Goal: Task Accomplishment & Management: Manage account settings

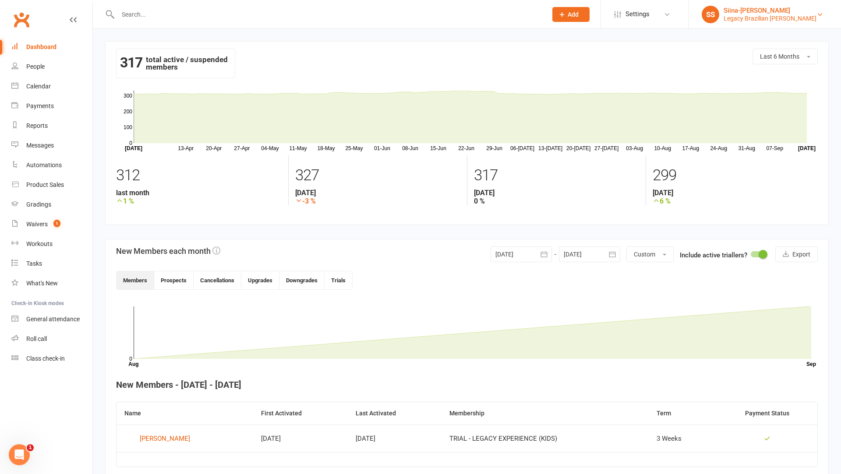
click at [773, 21] on div "Legacy Brazilian [PERSON_NAME]" at bounding box center [769, 18] width 93 height 8
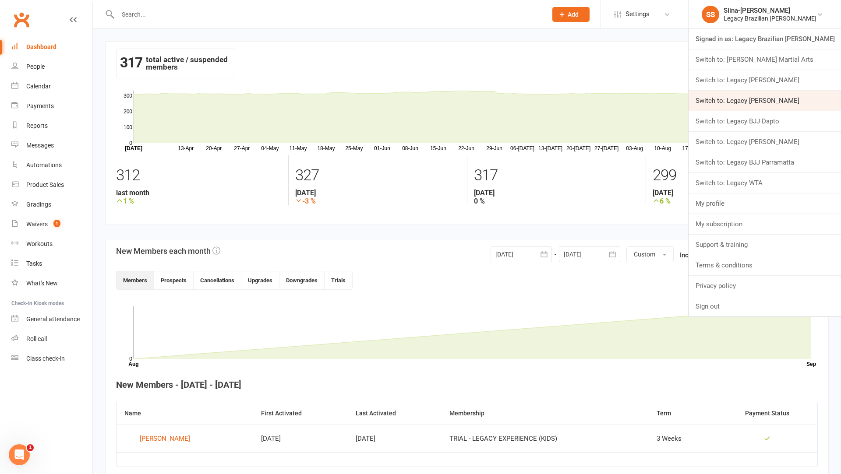
click at [790, 104] on link "Switch to: Legacy [PERSON_NAME]" at bounding box center [764, 101] width 152 height 20
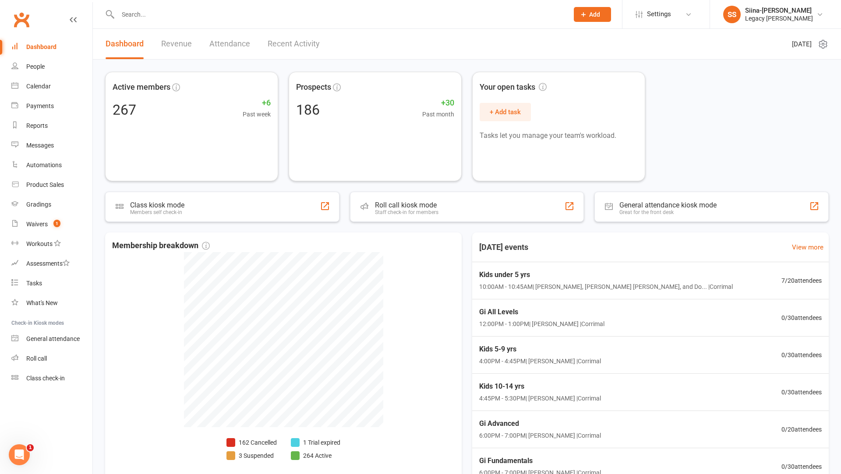
click at [152, 12] on input "text" at bounding box center [338, 14] width 447 height 12
click at [71, 66] on link "People" at bounding box center [51, 67] width 81 height 20
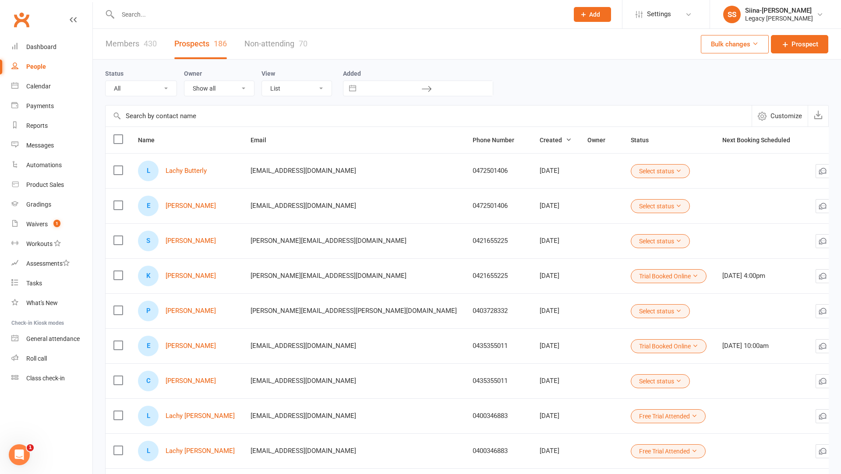
click at [789, 116] on span "Customize" at bounding box center [786, 116] width 32 height 11
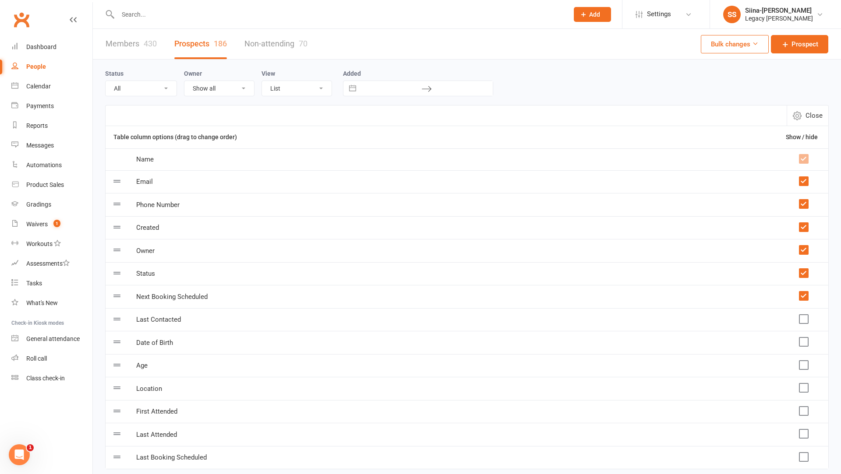
click at [801, 252] on label at bounding box center [803, 250] width 9 height 9
click at [801, 246] on input "checkbox" at bounding box center [803, 246] width 9 height 0
click at [803, 339] on label at bounding box center [803, 342] width 9 height 9
click at [803, 338] on input "checkbox" at bounding box center [803, 338] width 9 height 0
click at [811, 114] on span "Close" at bounding box center [813, 115] width 17 height 11
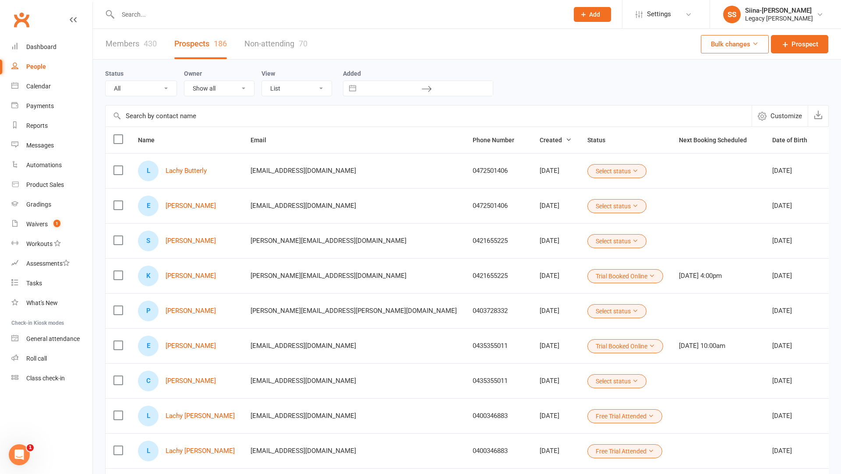
click at [796, 117] on span "Customize" at bounding box center [786, 116] width 32 height 11
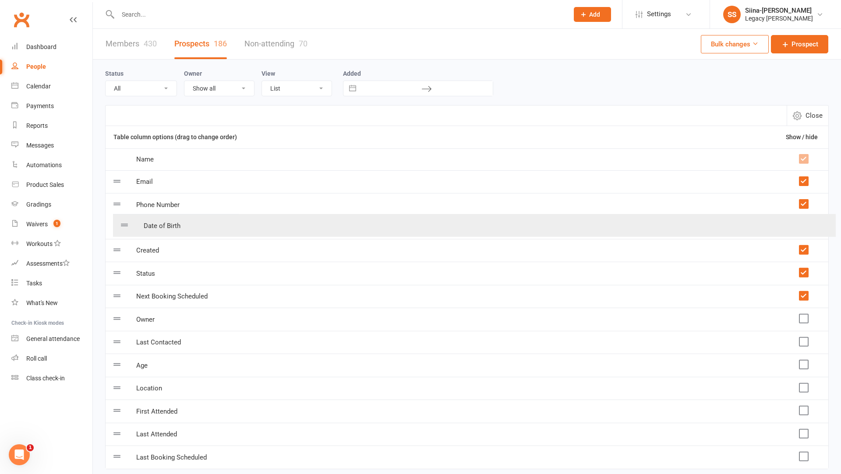
drag, startPoint x: 116, startPoint y: 297, endPoint x: 124, endPoint y: 224, distance: 73.1
click at [124, 224] on table "Table column options (drag to change order) Show / hide Name Email Phone Number…" at bounding box center [466, 298] width 723 height 344
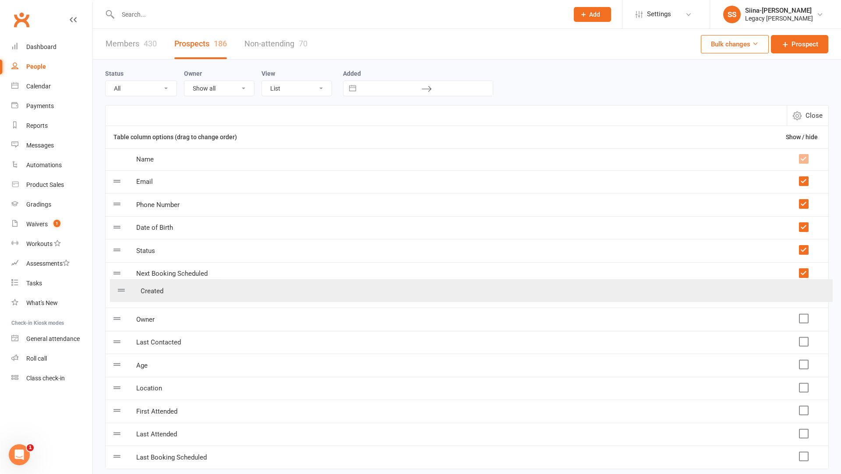
drag, startPoint x: 116, startPoint y: 248, endPoint x: 120, endPoint y: 293, distance: 45.7
click at [120, 293] on table "Table column options (drag to change order) Show / hide Name Email Phone Number…" at bounding box center [466, 298] width 723 height 344
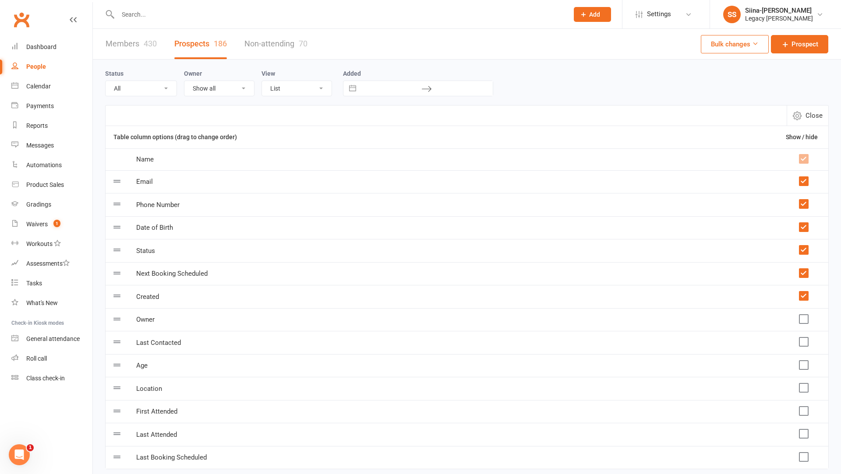
click at [815, 113] on span "Close" at bounding box center [813, 115] width 17 height 11
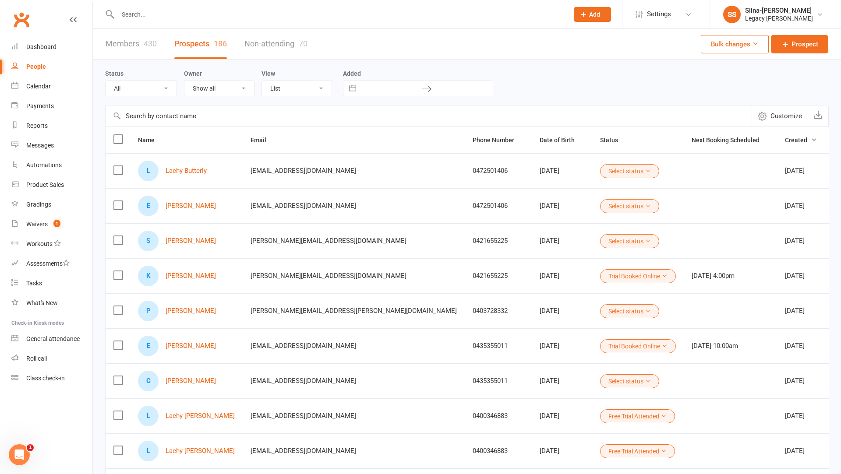
copy div "2020-08-26"
drag, startPoint x: 447, startPoint y: 238, endPoint x: 485, endPoint y: 242, distance: 38.3
click at [532, 241] on td "2020-08-26" at bounding box center [562, 240] width 60 height 35
copy div "2020-08-06"
drag, startPoint x: 446, startPoint y: 204, endPoint x: 486, endPoint y: 206, distance: 40.4
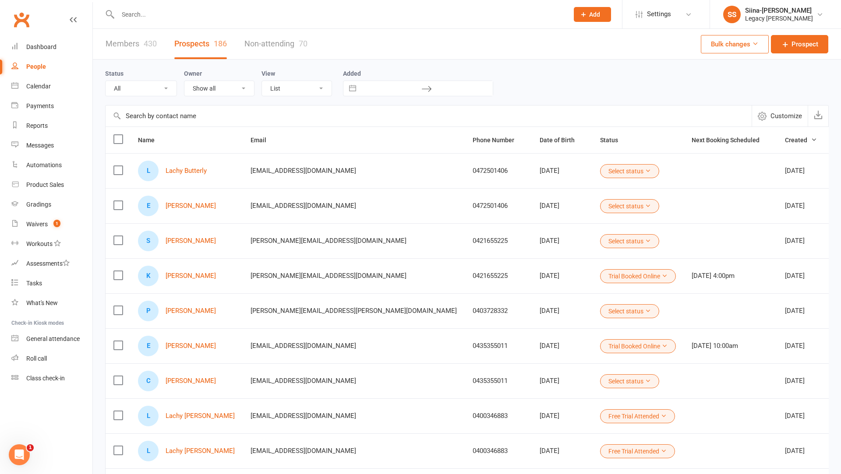
click at [532, 206] on td "2020-08-06" at bounding box center [562, 205] width 60 height 35
copy div "2020-08-26"
drag, startPoint x: 449, startPoint y: 240, endPoint x: 484, endPoint y: 241, distance: 34.6
click at [539, 241] on div "2020-08-26" at bounding box center [561, 240] width 45 height 7
copy div "2020-08-06"
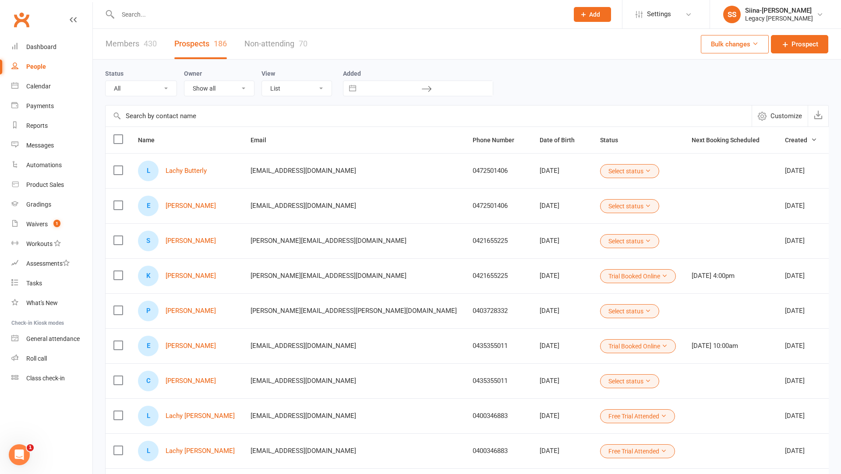
drag, startPoint x: 446, startPoint y: 205, endPoint x: 491, endPoint y: 205, distance: 45.1
click at [532, 205] on td "2020-08-06" at bounding box center [562, 205] width 60 height 35
drag, startPoint x: 440, startPoint y: 164, endPoint x: 483, endPoint y: 170, distance: 43.3
click at [483, 170] on tr "L Lachy Butterly Maryannecallaghan3@gmail.com 0472501406 2021-06-24 Select stat…" at bounding box center [495, 170] width 778 height 35
click at [539, 170] on div "2021-06-24" at bounding box center [561, 170] width 45 height 7
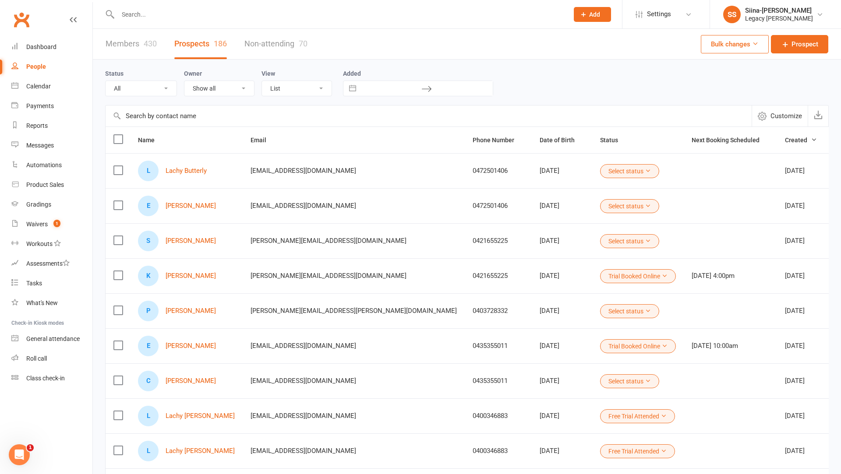
copy div "2021-06-24"
drag, startPoint x: 490, startPoint y: 170, endPoint x: 445, endPoint y: 170, distance: 44.7
click at [532, 170] on td "2021-06-24" at bounding box center [562, 170] width 60 height 35
click at [32, 229] on link "Waivers 1" at bounding box center [51, 225] width 81 height 20
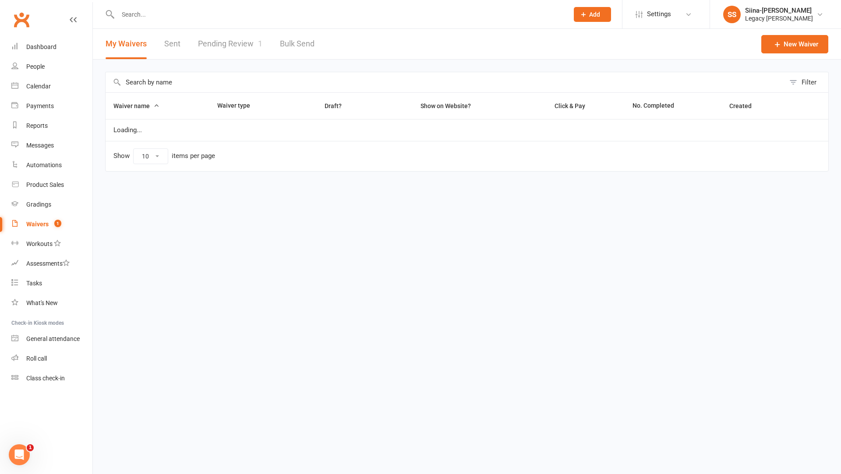
click at [258, 45] on span "1" at bounding box center [260, 43] width 4 height 9
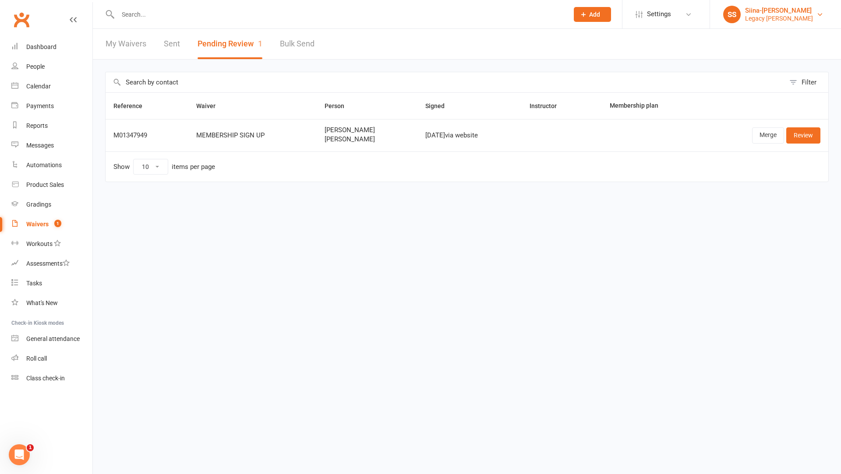
click at [780, 11] on div "Siina-[PERSON_NAME]" at bounding box center [779, 11] width 68 height 8
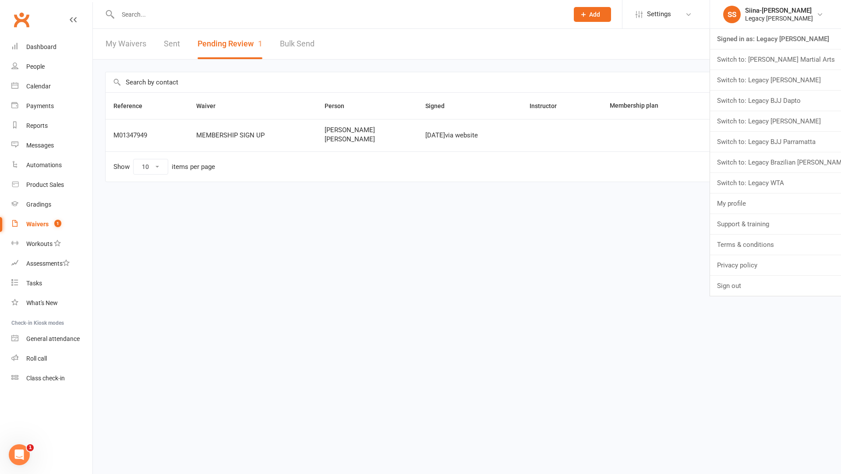
click at [239, 192] on div "Reference Waiver Person Signed Instructor Membership plan M01347949 MEMBERSHIP …" at bounding box center [466, 143] width 723 height 102
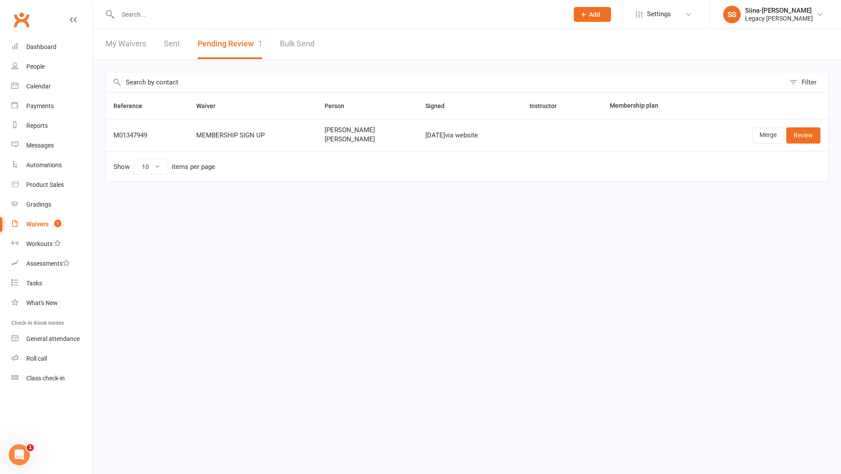
click at [57, 221] on span "1" at bounding box center [57, 223] width 7 height 7
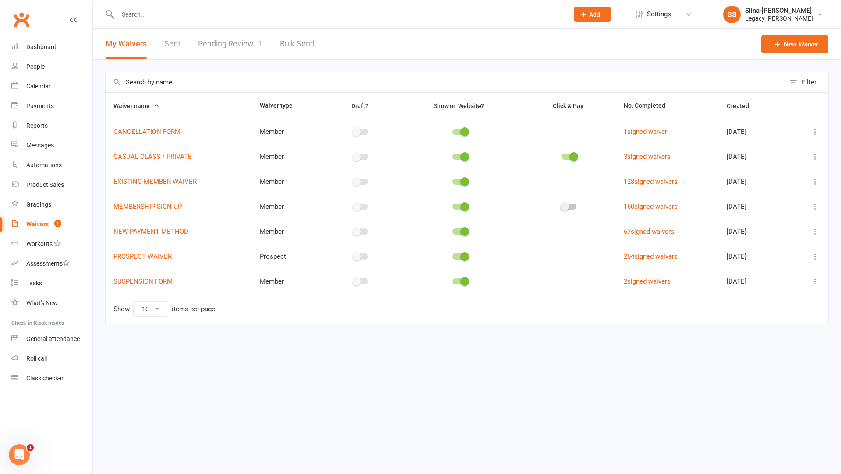
click at [814, 129] on icon at bounding box center [815, 131] width 9 height 9
click at [784, 153] on link "Edit waiver" at bounding box center [768, 149] width 103 height 18
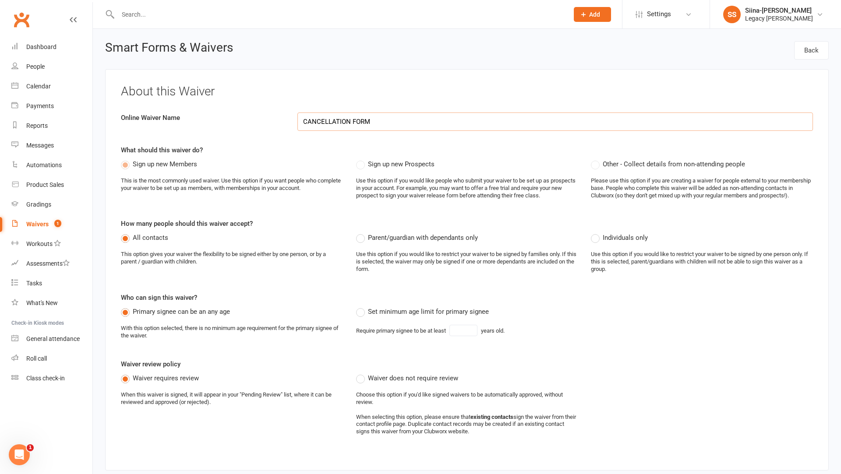
select select "applies_to_all_signees"
select select "copy_answers_for_primary_signee"
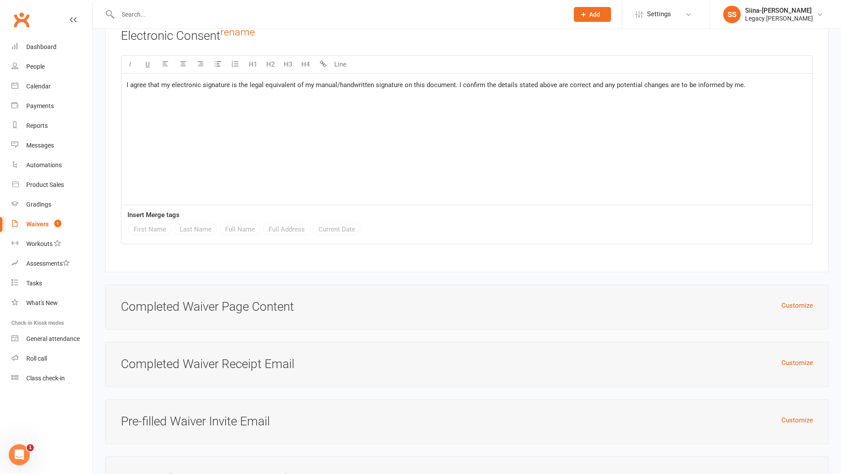
scroll to position [2077, 0]
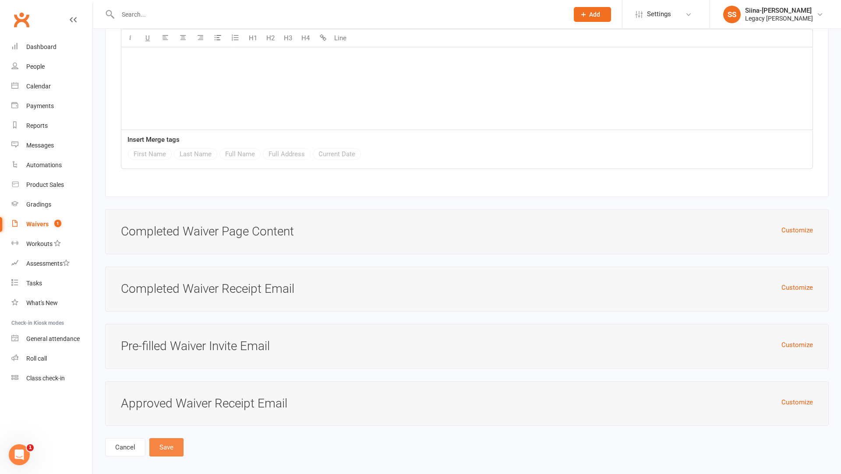
type input "❌ CANCELLATION FORM"
click at [162, 439] on button "Save" at bounding box center [166, 447] width 34 height 18
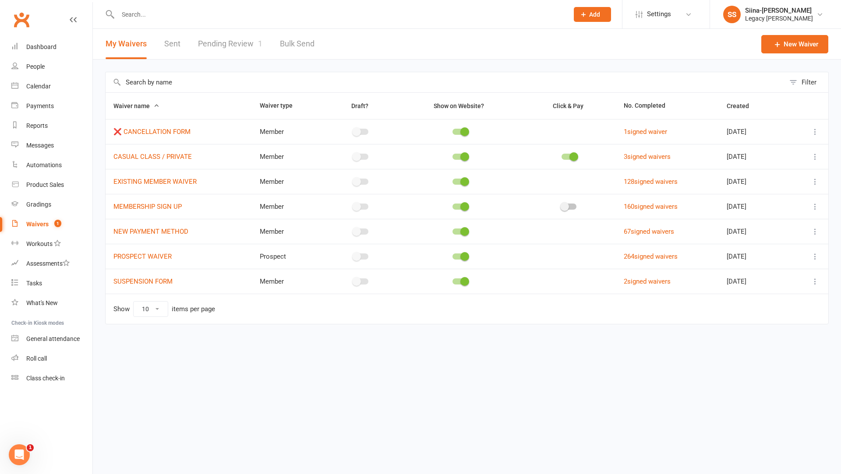
click at [816, 182] on icon at bounding box center [815, 181] width 9 height 9
click at [640, 361] on html "Prospect Member Non-attending contact Class / event Appointment Grading event T…" at bounding box center [420, 180] width 841 height 361
click at [811, 202] on icon at bounding box center [815, 206] width 9 height 9
click at [804, 216] on link "Edit waiver" at bounding box center [768, 223] width 103 height 18
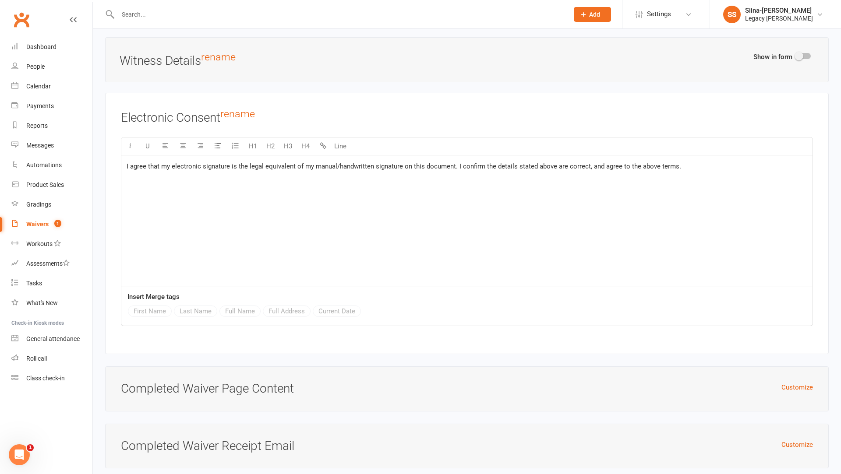
scroll to position [3210, 0]
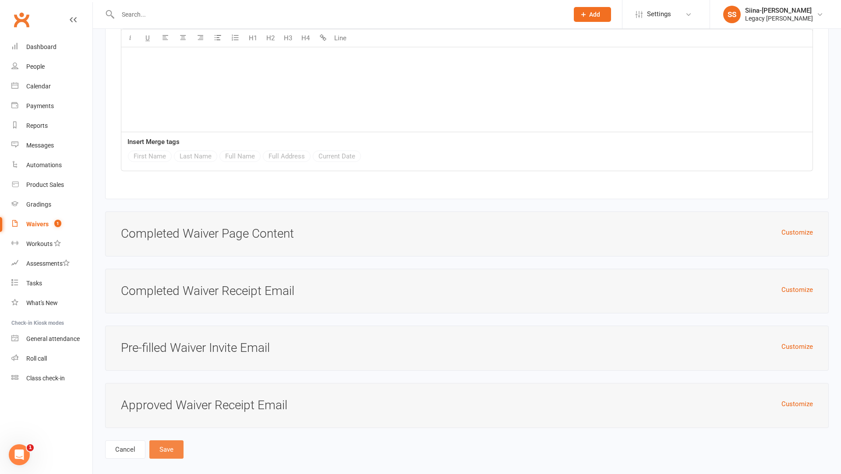
type input "✅ MEMBERSHIP SIGN UP"
click at [167, 441] on button "Save" at bounding box center [166, 450] width 34 height 18
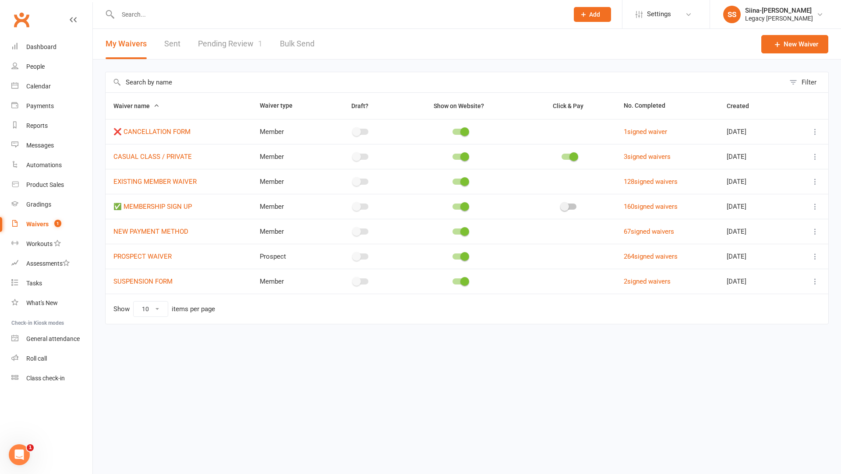
click at [814, 229] on icon at bounding box center [815, 231] width 9 height 9
click at [794, 246] on link "Edit waiver" at bounding box center [768, 248] width 103 height 18
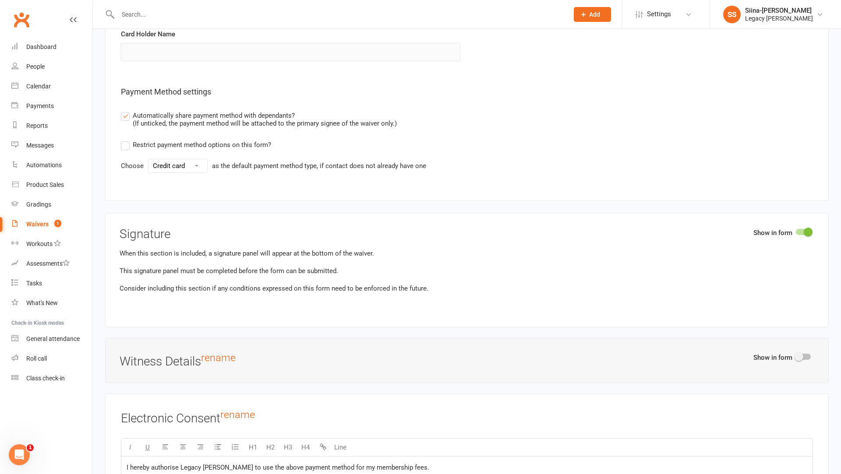
scroll to position [1856, 0]
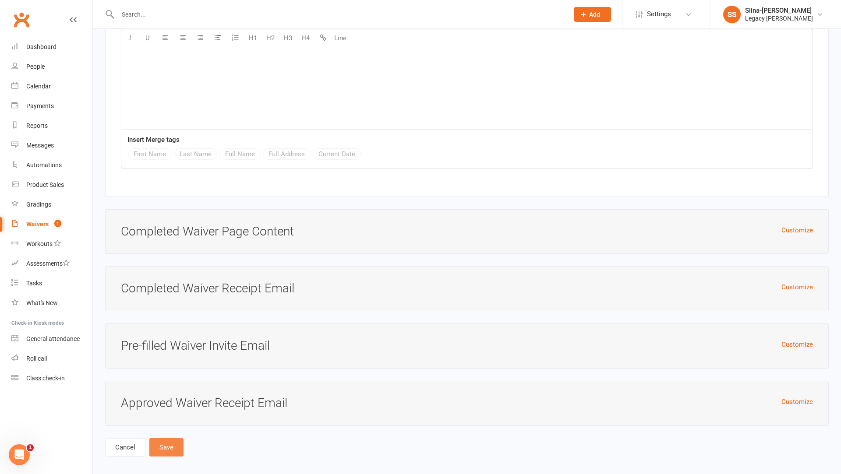
type input "💲 NEW PAYMENT METHOD"
click at [171, 445] on button "Save" at bounding box center [166, 447] width 34 height 18
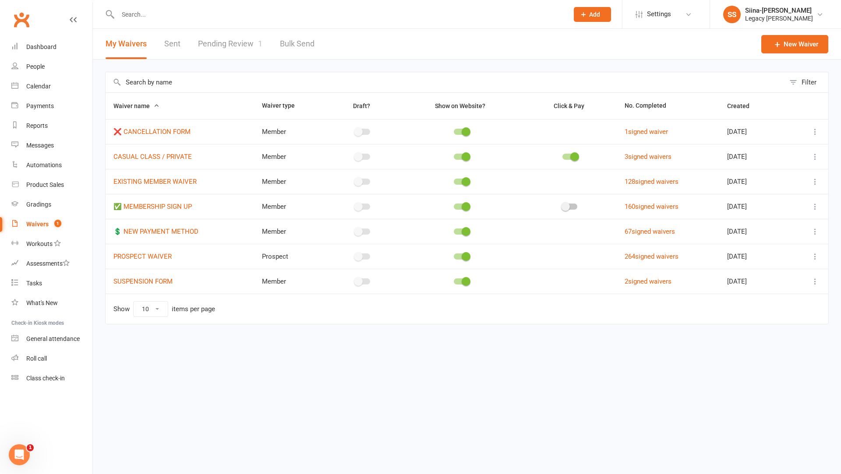
click at [815, 254] on icon at bounding box center [815, 256] width 9 height 9
click at [801, 269] on link "Edit waiver" at bounding box center [768, 273] width 103 height 18
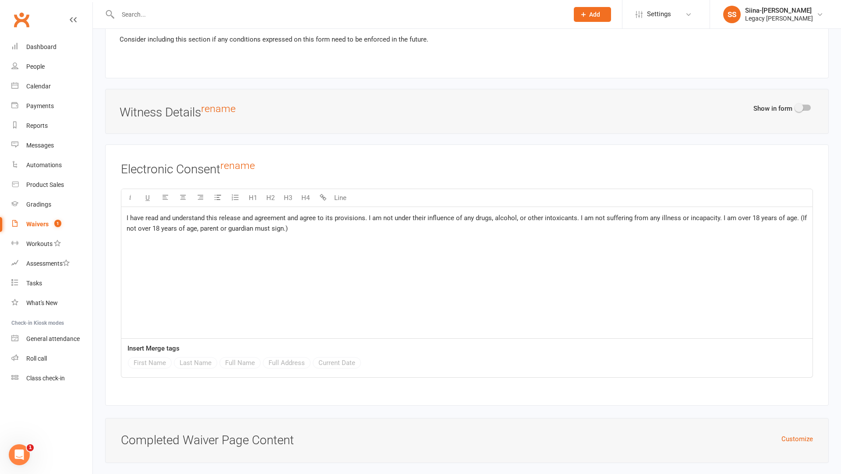
scroll to position [1752, 0]
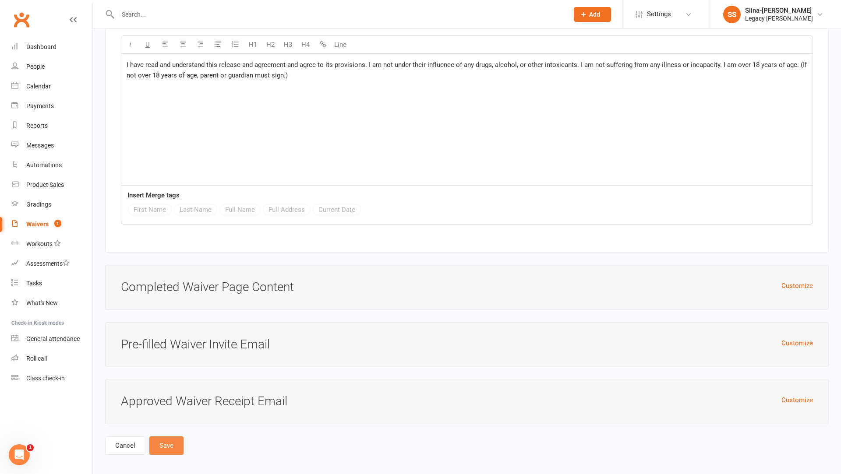
type input "⚠️ PROSPECT WAIVER"
click at [168, 437] on button "Save" at bounding box center [166, 446] width 34 height 18
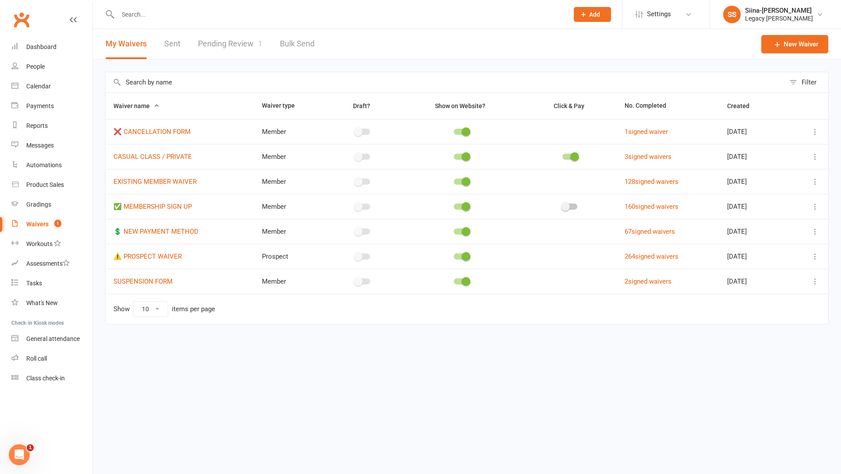
click at [820, 279] on td at bounding box center [808, 281] width 39 height 25
click at [820, 280] on button at bounding box center [815, 281] width 11 height 11
click at [794, 291] on link "Edit waiver" at bounding box center [768, 298] width 103 height 18
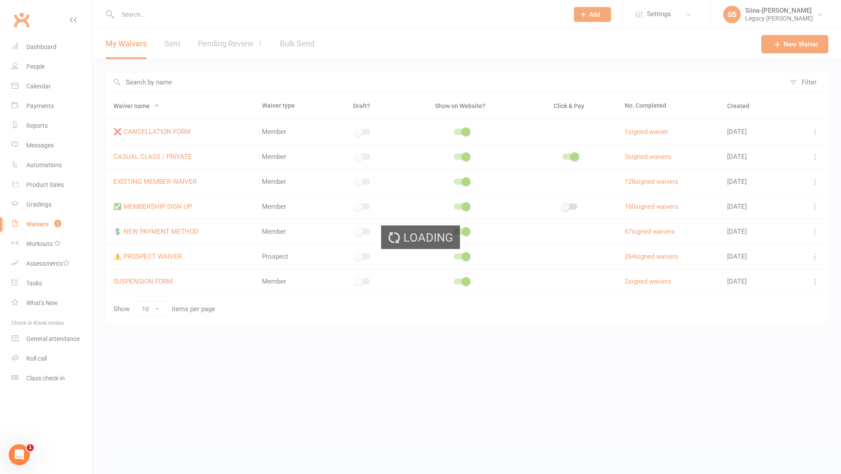
select select "applies_to_all_signees"
select select "copy_answers_for_primary_signee"
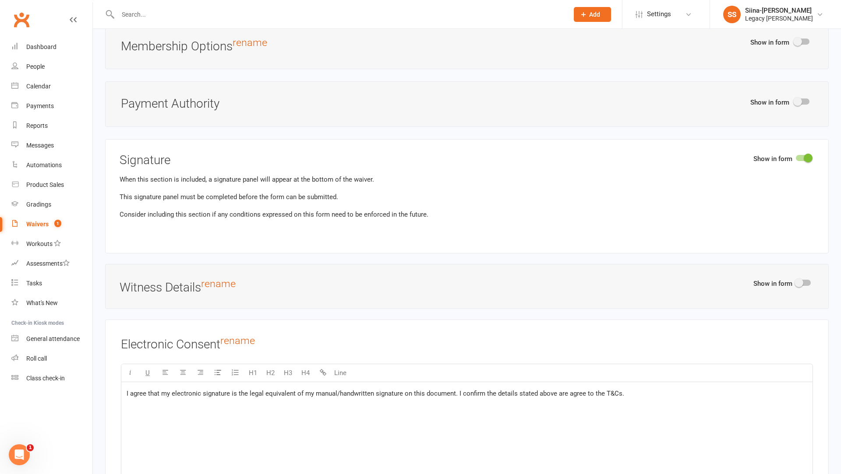
scroll to position [2206, 0]
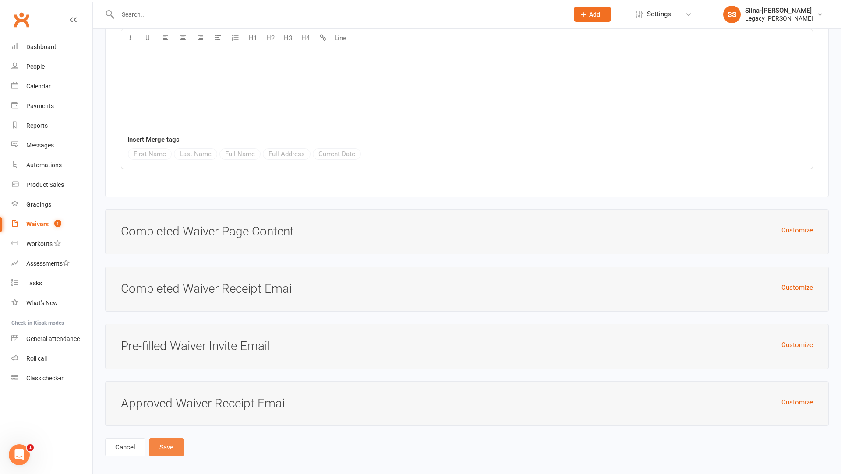
type input "🟠 SUSPENSION FORM"
click at [165, 438] on button "Save" at bounding box center [166, 447] width 34 height 18
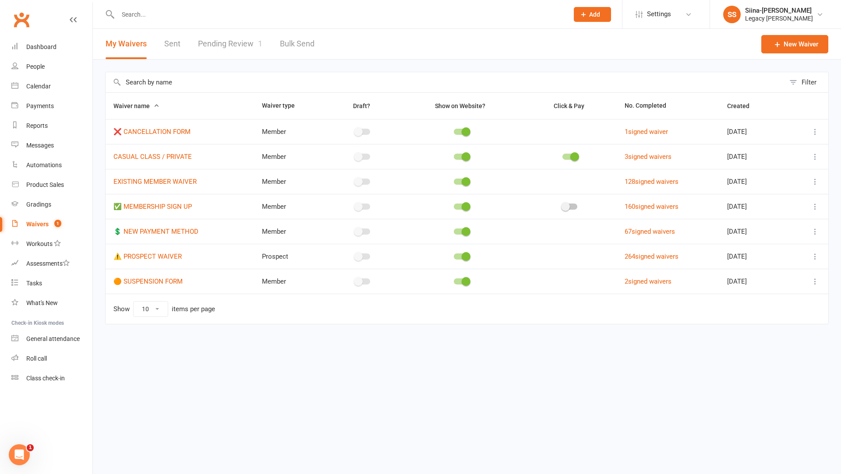
click at [296, 361] on html "Prospect Member Non-attending contact Class / event Appointment Grading event T…" at bounding box center [420, 180] width 841 height 361
click at [812, 183] on icon at bounding box center [815, 181] width 9 height 9
click at [775, 193] on link "Edit waiver" at bounding box center [768, 199] width 103 height 18
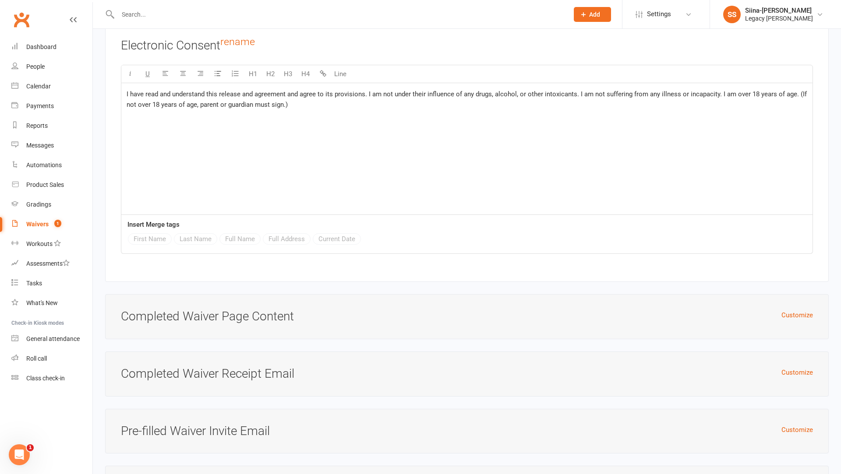
scroll to position [1935, 0]
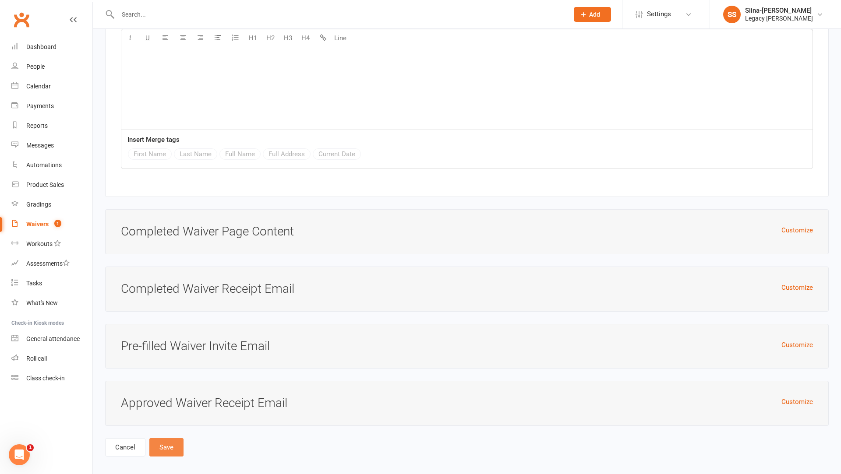
type input "☑️ EXISTING MEMBER WAIVER"
click at [176, 438] on button "Save" at bounding box center [166, 447] width 34 height 18
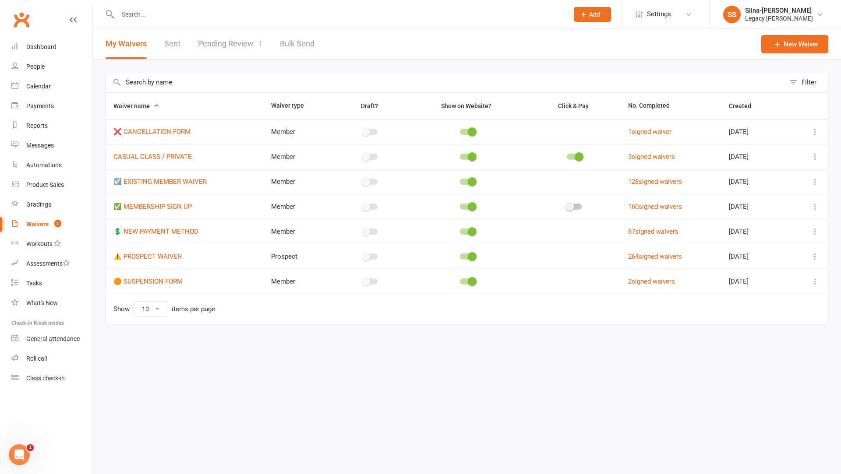
click at [814, 156] on icon at bounding box center [815, 156] width 9 height 9
click at [800, 166] on link "Edit waiver" at bounding box center [768, 174] width 103 height 18
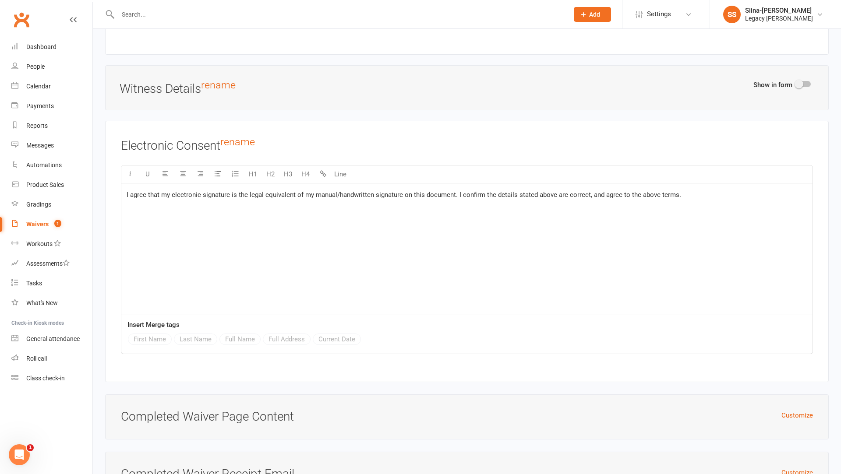
scroll to position [2471, 0]
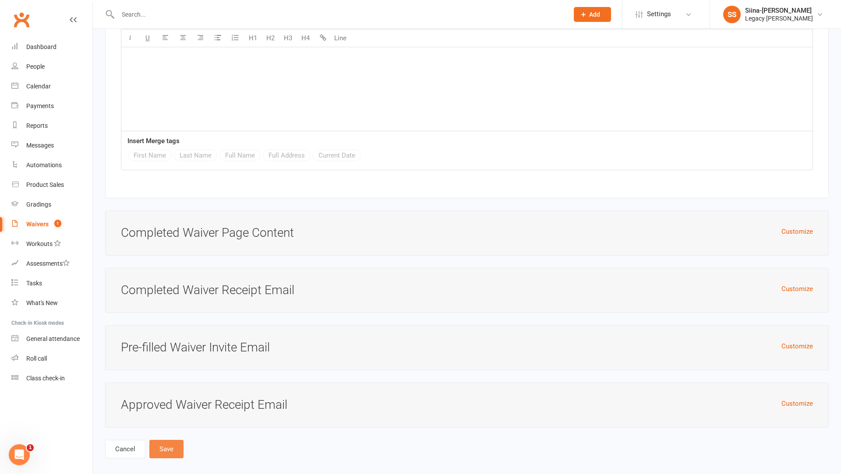
type input "🟣 CASUAL CLASS / PRIVATE"
click at [162, 442] on button "Save" at bounding box center [166, 449] width 34 height 18
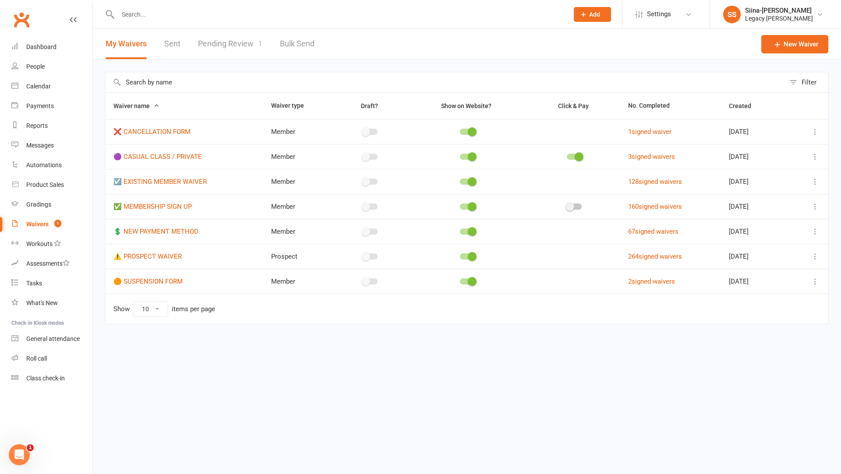
click at [374, 361] on html "Prospect Member Non-attending contact Class / event Appointment Grading event T…" at bounding box center [420, 180] width 841 height 361
click at [41, 54] on link "Dashboard" at bounding box center [51, 47] width 81 height 20
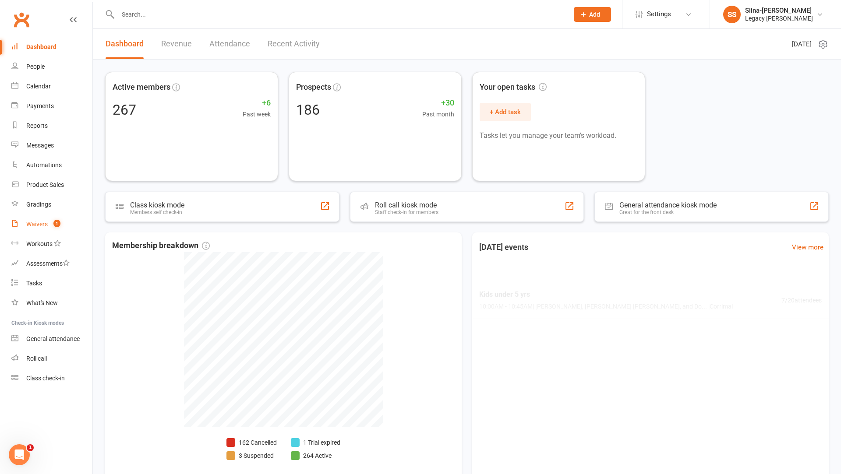
click at [56, 222] on span "1" at bounding box center [56, 223] width 7 height 7
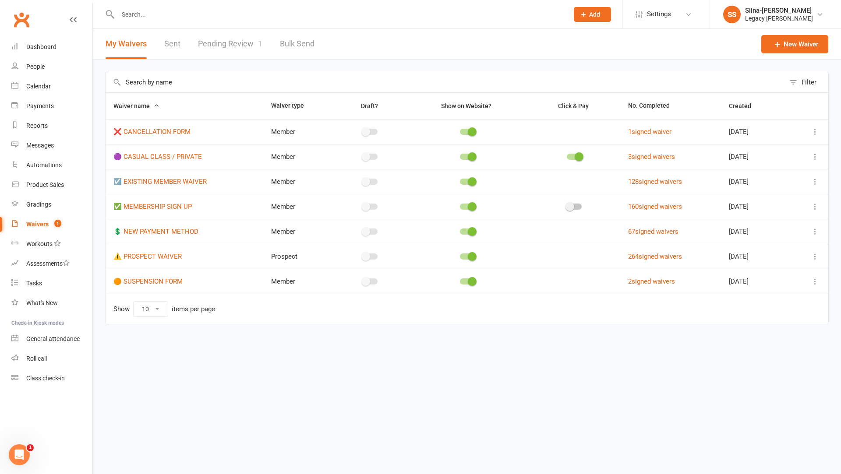
click at [233, 44] on link "Pending Review 1" at bounding box center [230, 44] width 64 height 30
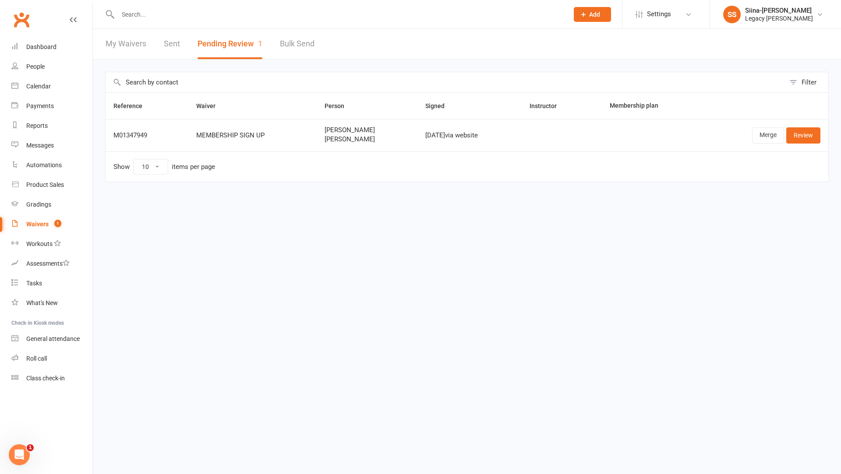
click at [771, 3] on li "SS Siina-Karoliina Suominen Legacy BJJ Corrimal Signed in as: Legacy BJJ Corrim…" at bounding box center [774, 14] width 131 height 28
click at [774, 14] on div "Legacy BJJ Corrimal" at bounding box center [779, 18] width 68 height 8
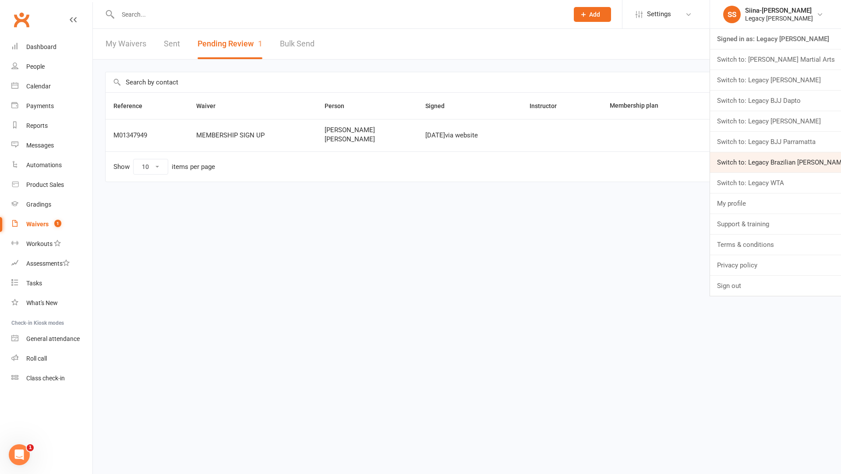
click at [784, 166] on link "Switch to: Legacy Brazilian Jiu Jitsu" at bounding box center [775, 162] width 131 height 20
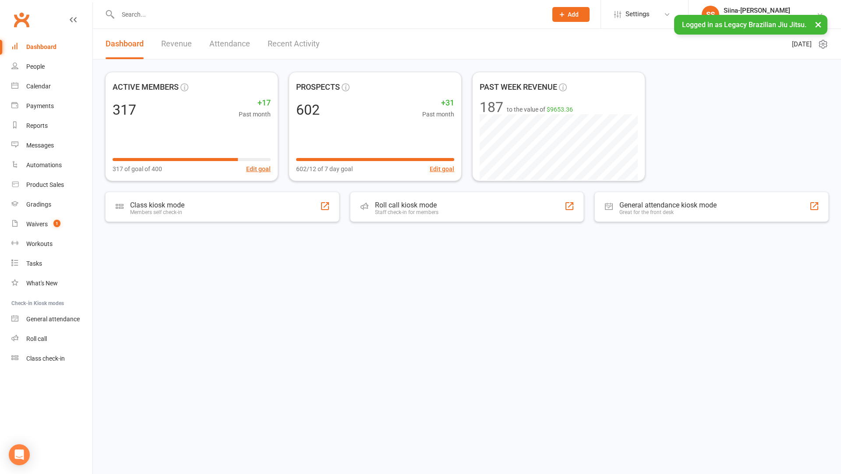
click at [223, 278] on html "Prospect Member Non-attending contact Class / event Appointment Grading event T…" at bounding box center [420, 139] width 841 height 278
click at [293, 263] on div at bounding box center [467, 260] width 748 height 12
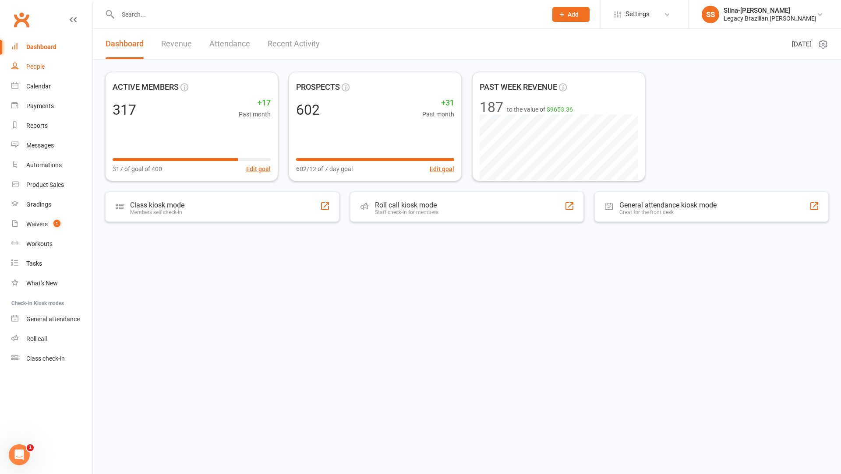
click at [37, 61] on link "People" at bounding box center [51, 67] width 81 height 20
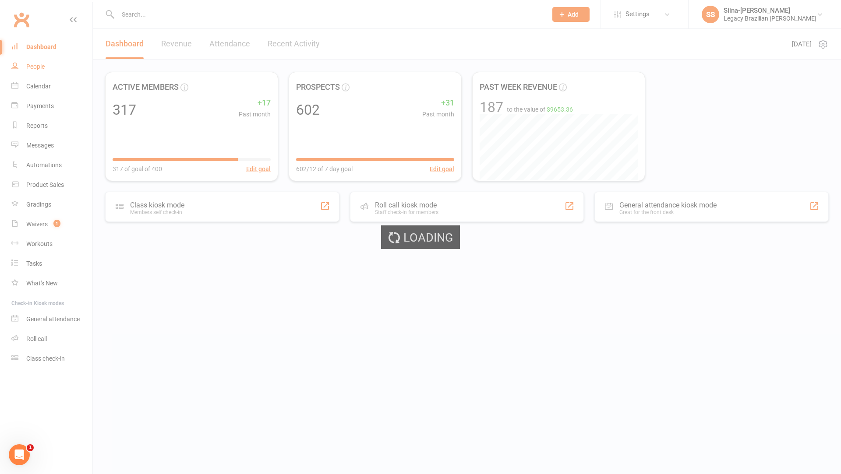
select select "100"
